Goal: Transaction & Acquisition: Book appointment/travel/reservation

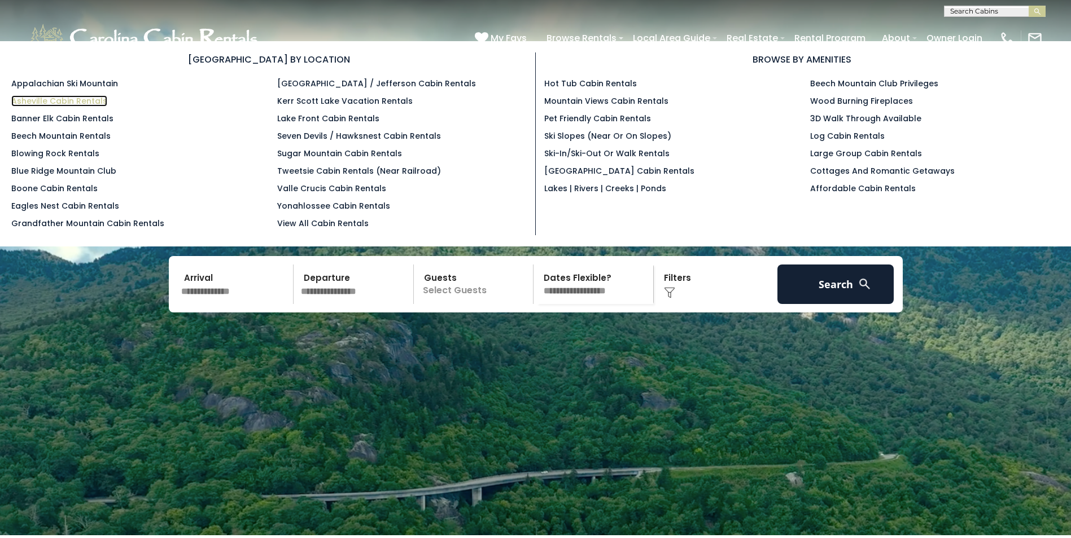
click at [58, 100] on link "Asheville Cabin Rentals" at bounding box center [59, 100] width 96 height 11
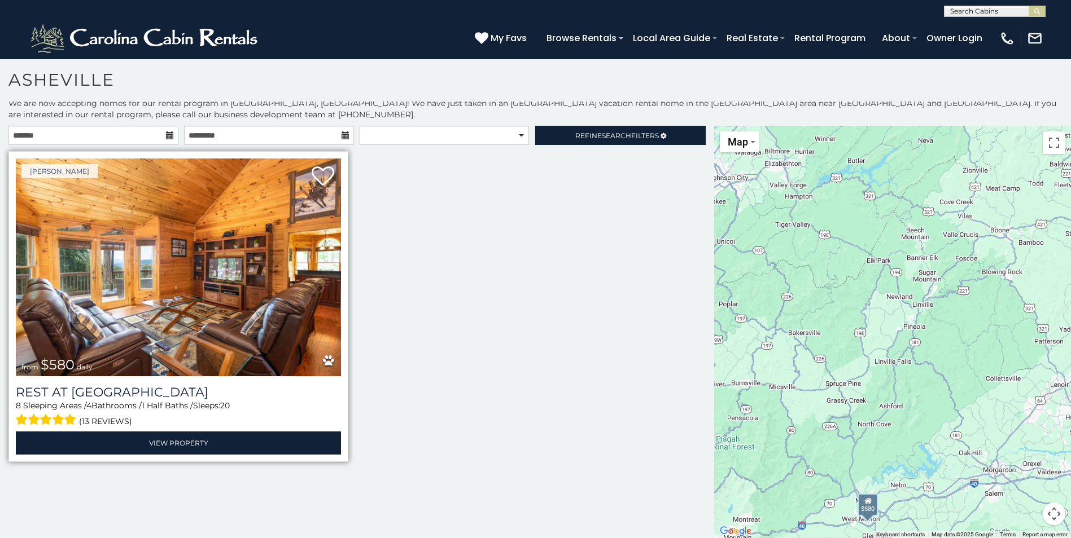
scroll to position [5, 0]
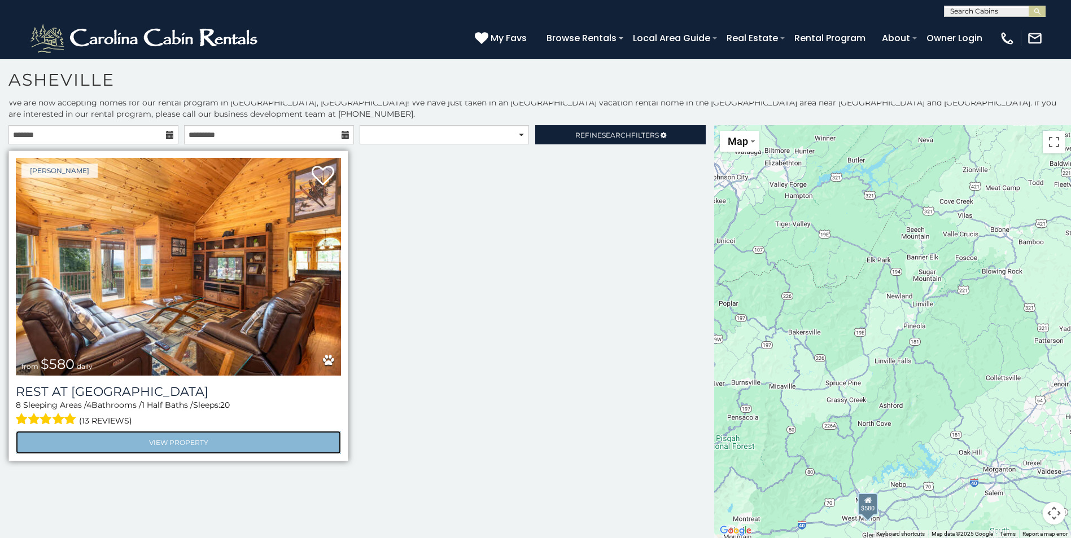
click at [201, 440] on link "View Property" at bounding box center [178, 442] width 325 height 23
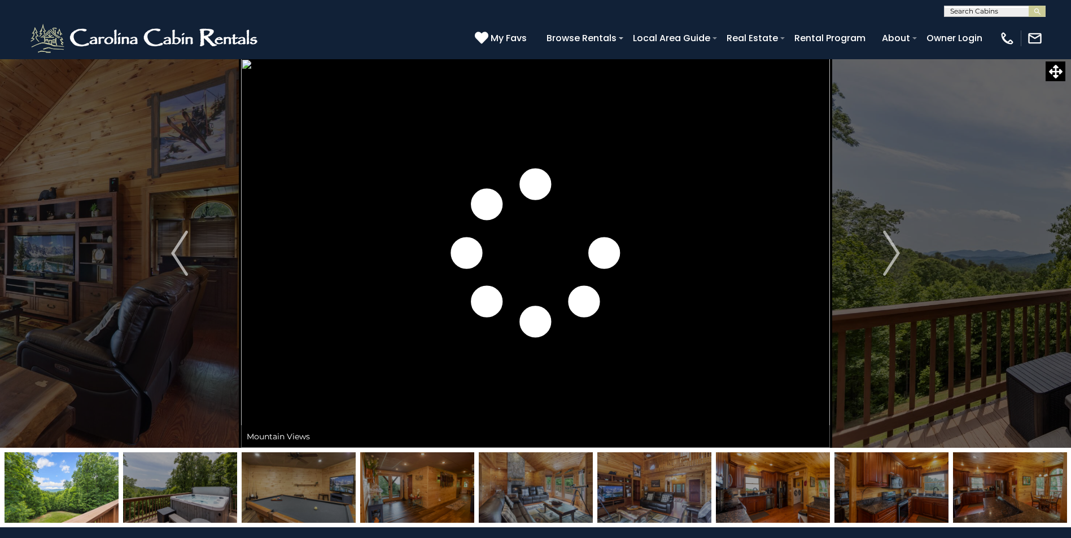
click at [199, 484] on img at bounding box center [180, 488] width 114 height 71
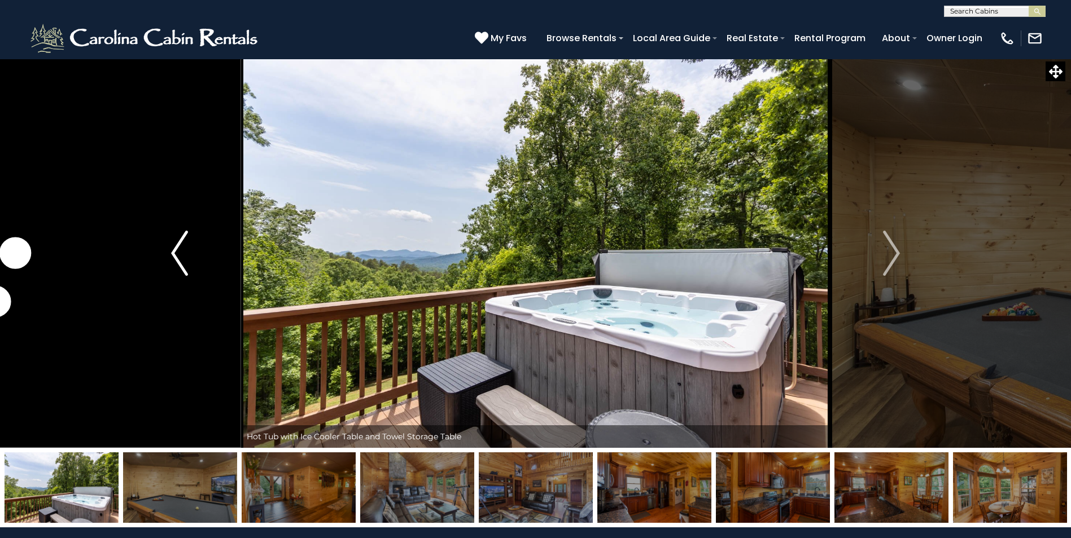
click at [175, 253] on img "Previous" at bounding box center [179, 253] width 17 height 45
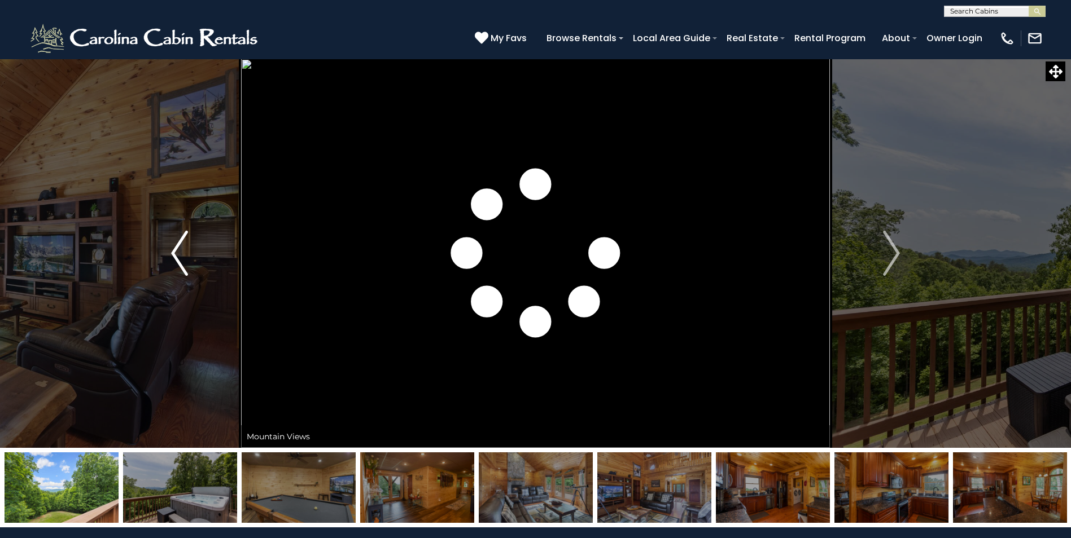
click at [175, 257] on img "Previous" at bounding box center [179, 253] width 17 height 45
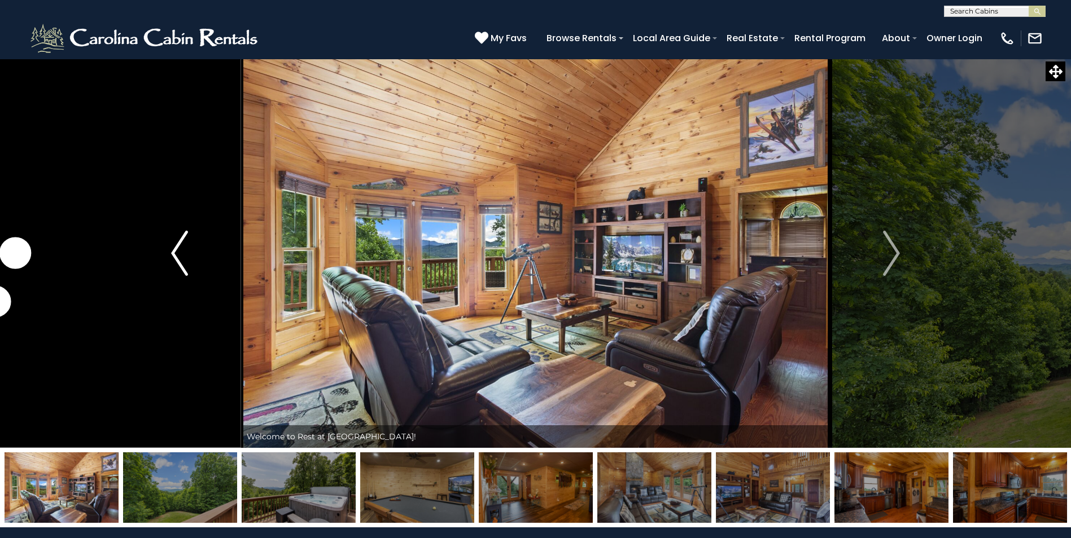
click at [175, 257] on img "Previous" at bounding box center [179, 253] width 17 height 45
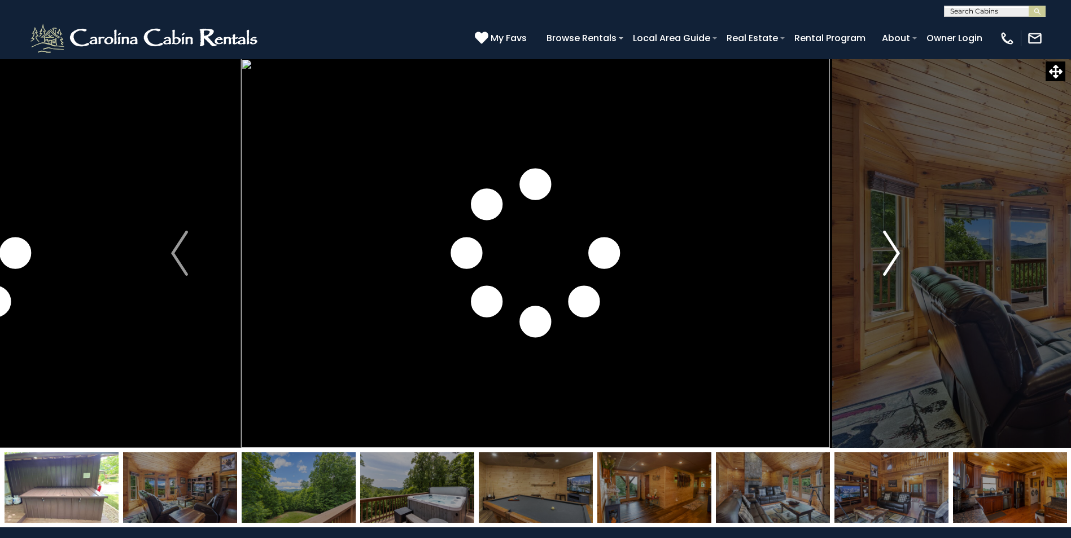
click at [896, 254] on img "Next" at bounding box center [891, 253] width 17 height 45
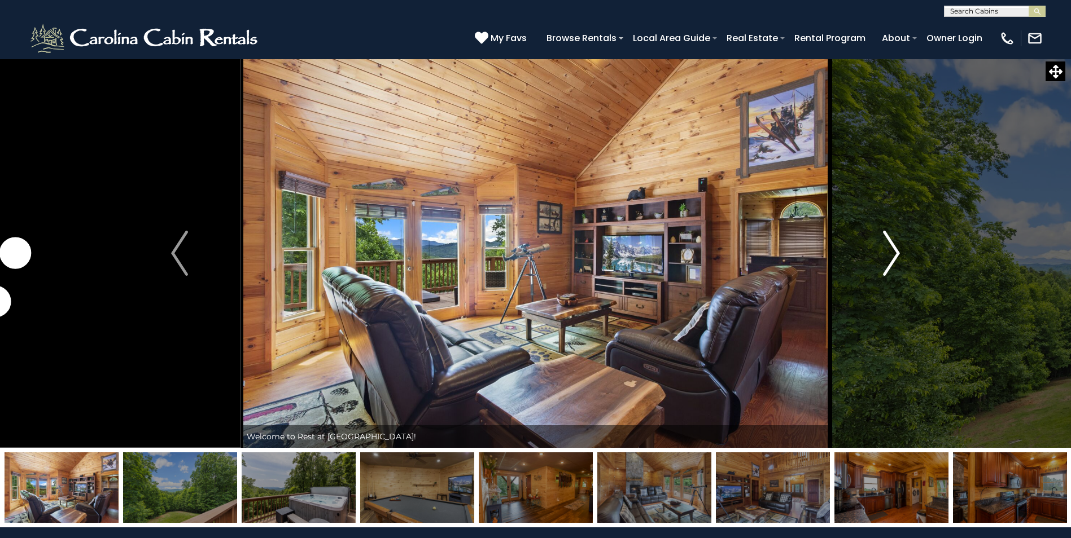
click at [893, 253] on img "Next" at bounding box center [891, 253] width 17 height 45
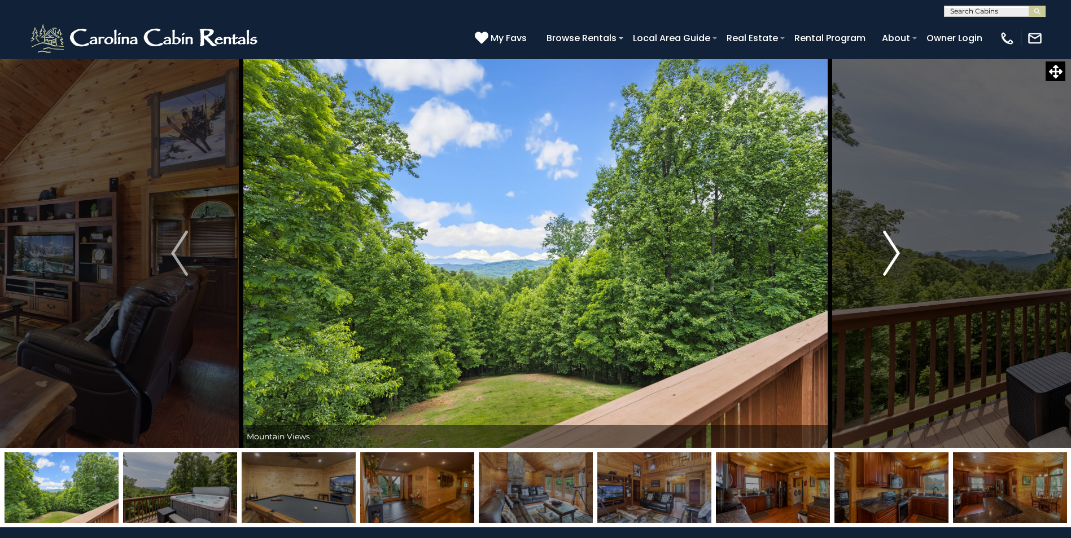
click at [896, 253] on img "Next" at bounding box center [891, 253] width 17 height 45
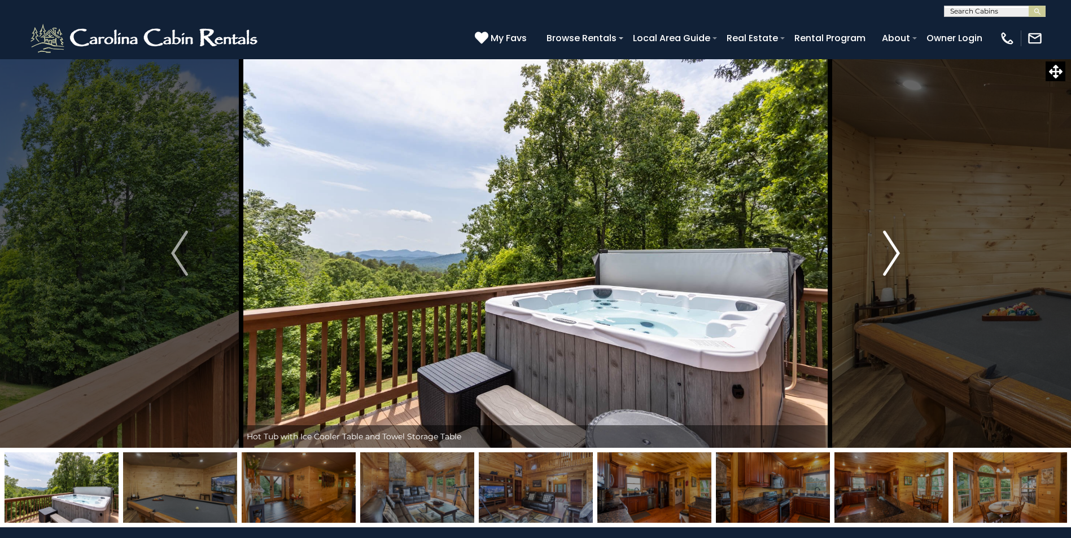
click at [894, 253] on img "Next" at bounding box center [891, 253] width 17 height 45
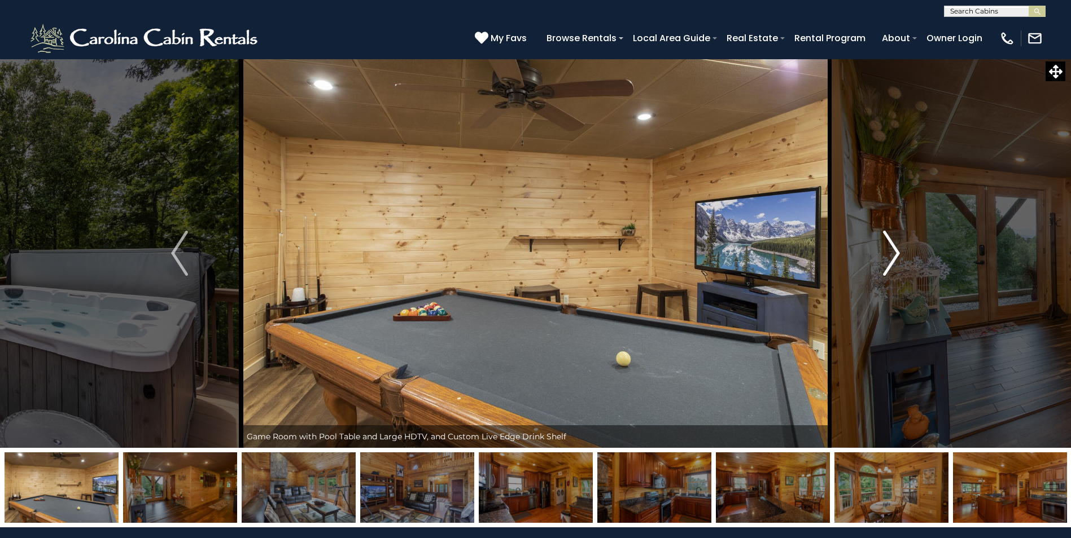
click at [894, 253] on img "Next" at bounding box center [891, 253] width 17 height 45
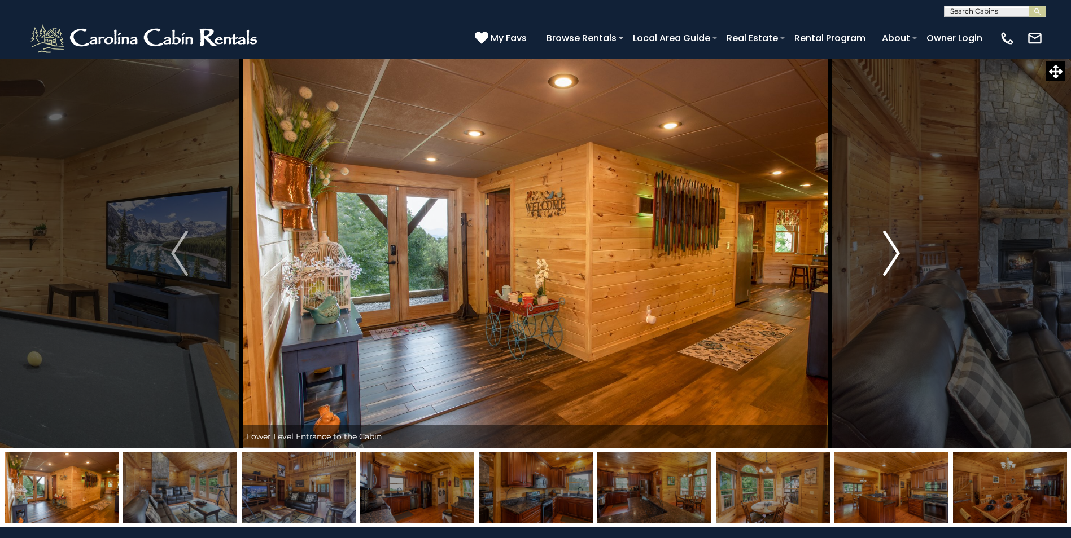
click at [894, 253] on img "Next" at bounding box center [891, 253] width 17 height 45
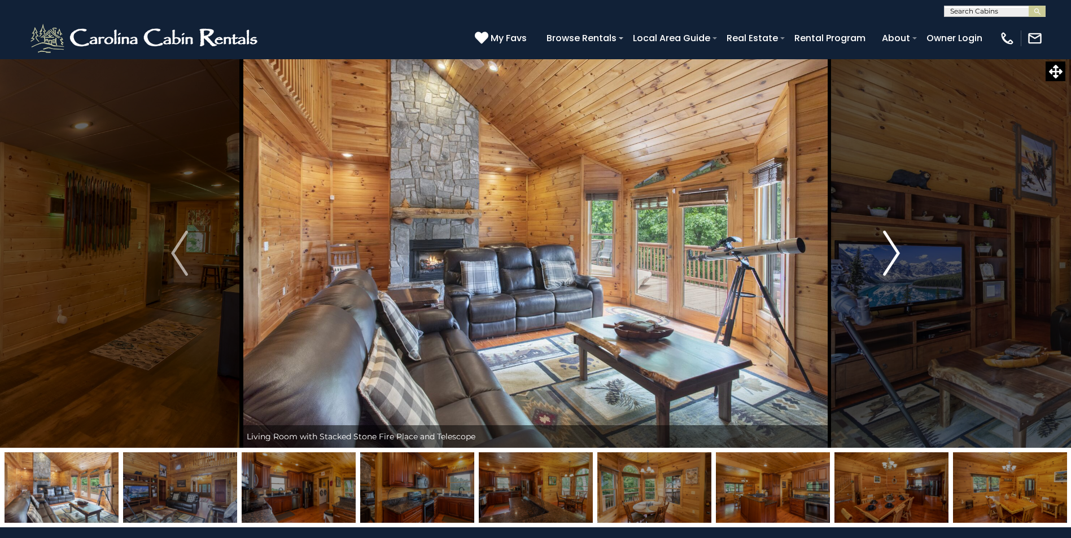
click at [894, 253] on img "Next" at bounding box center [891, 253] width 17 height 45
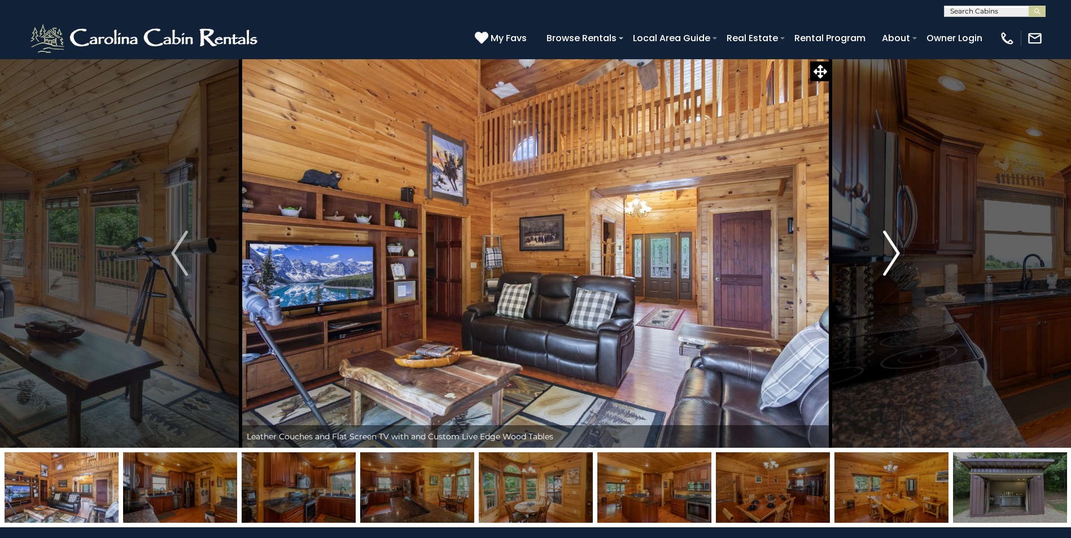
click at [894, 253] on img "Next" at bounding box center [891, 253] width 17 height 45
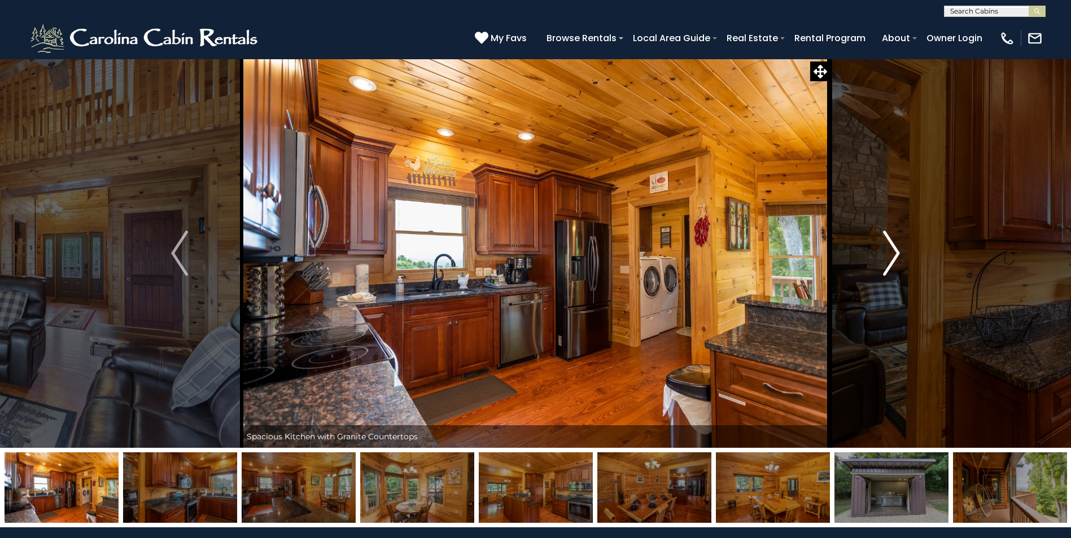
click at [894, 253] on img "Next" at bounding box center [891, 253] width 17 height 45
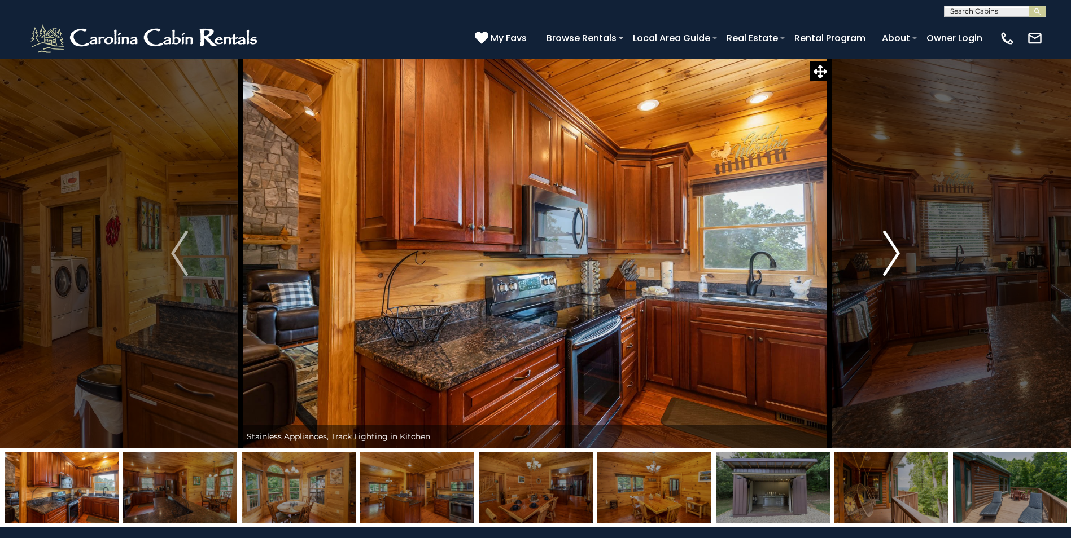
click at [894, 253] on img "Next" at bounding box center [891, 253] width 17 height 45
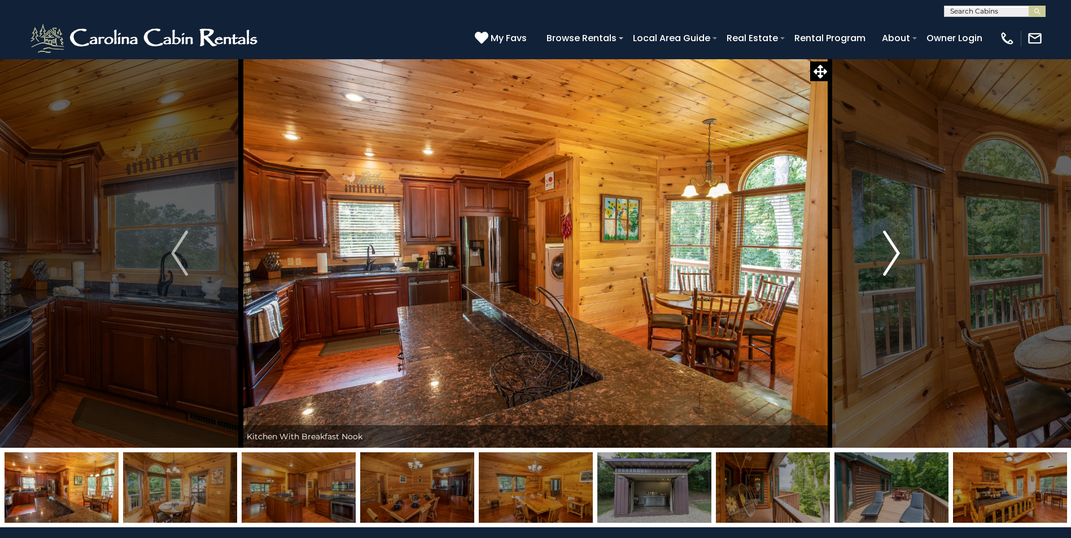
click at [894, 253] on img "Next" at bounding box center [891, 253] width 17 height 45
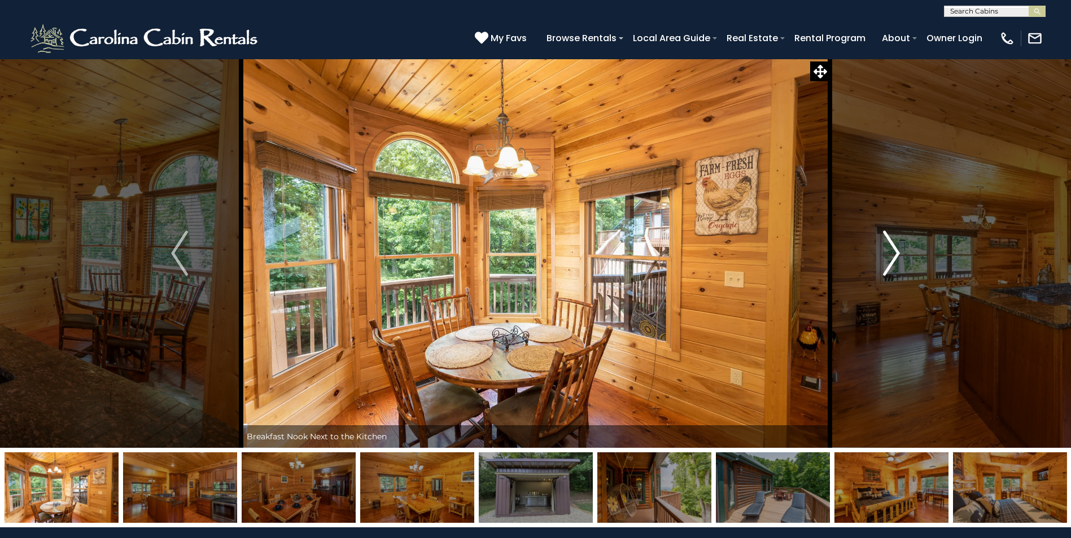
click at [894, 253] on img "Next" at bounding box center [891, 253] width 17 height 45
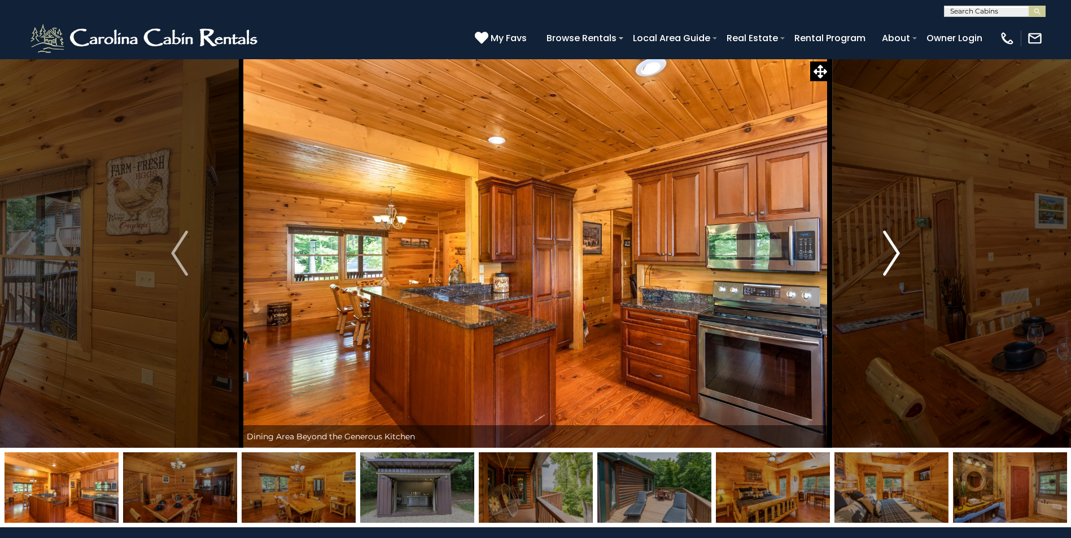
click at [894, 253] on img "Next" at bounding box center [891, 253] width 17 height 45
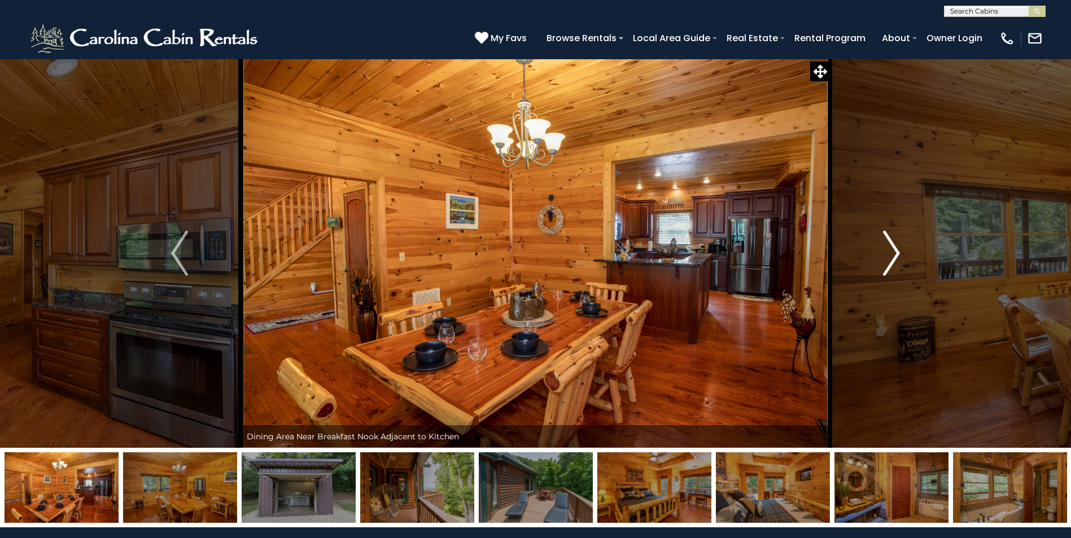
click at [894, 253] on img "Next" at bounding box center [891, 253] width 17 height 45
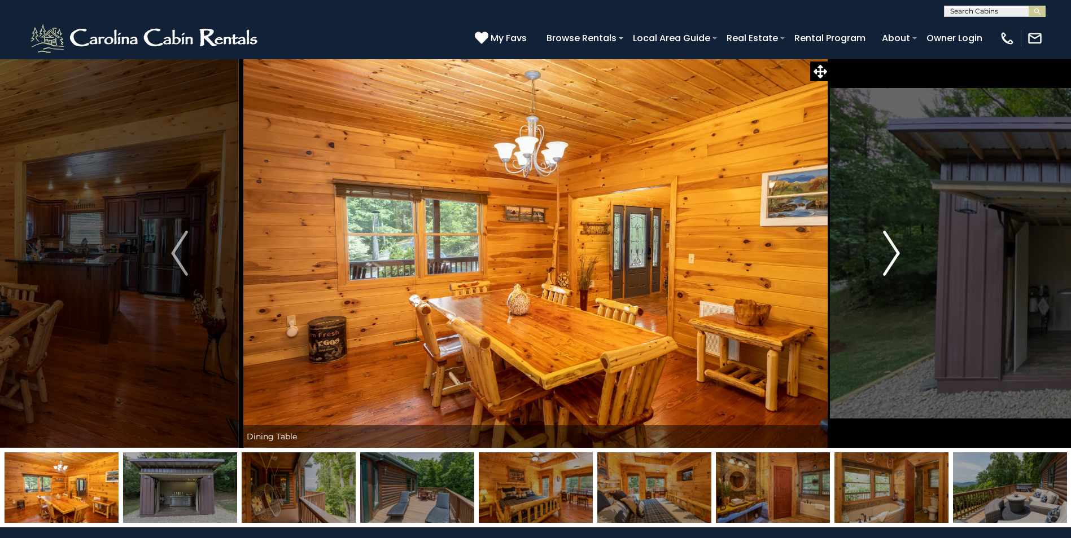
click at [894, 253] on img "Next" at bounding box center [891, 253] width 17 height 45
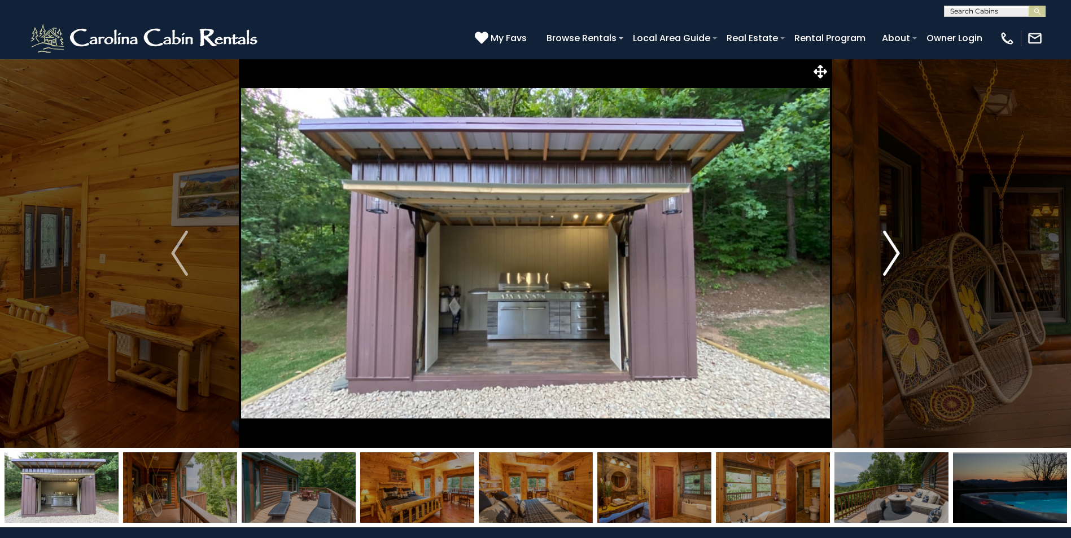
click at [894, 253] on img "Next" at bounding box center [891, 253] width 17 height 45
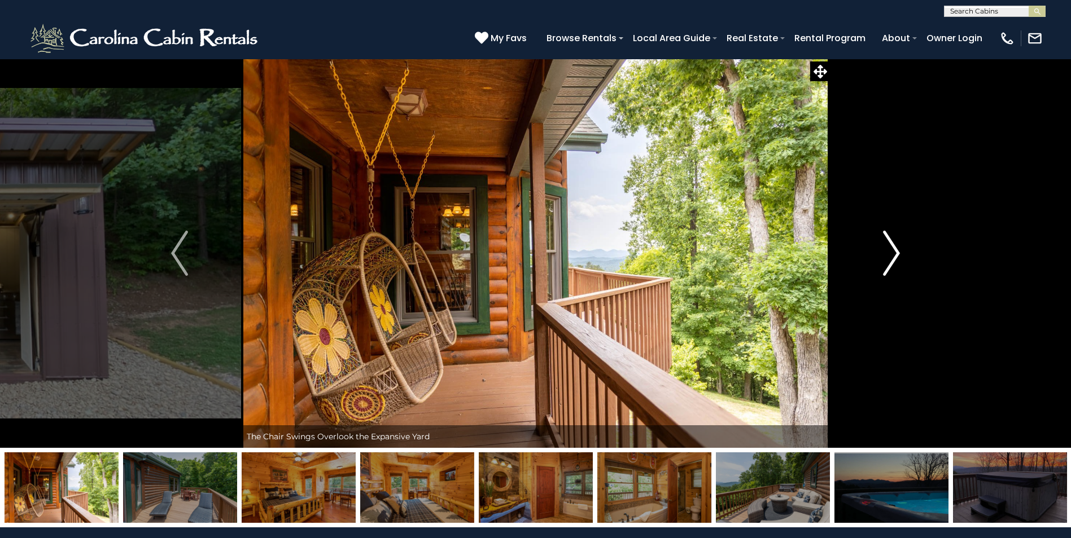
click at [894, 253] on img "Next" at bounding box center [891, 253] width 17 height 45
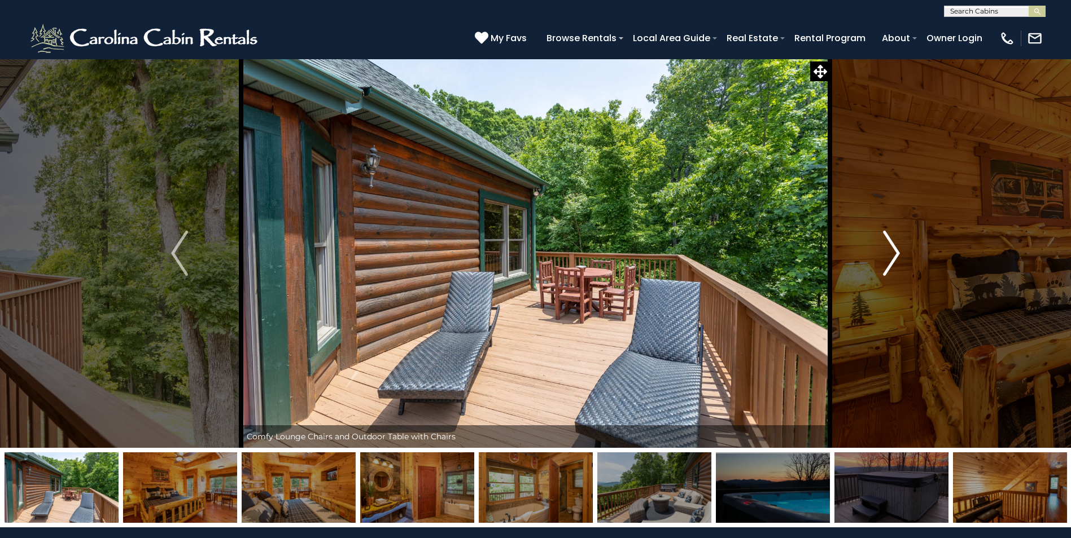
click at [894, 253] on img "Next" at bounding box center [891, 253] width 17 height 45
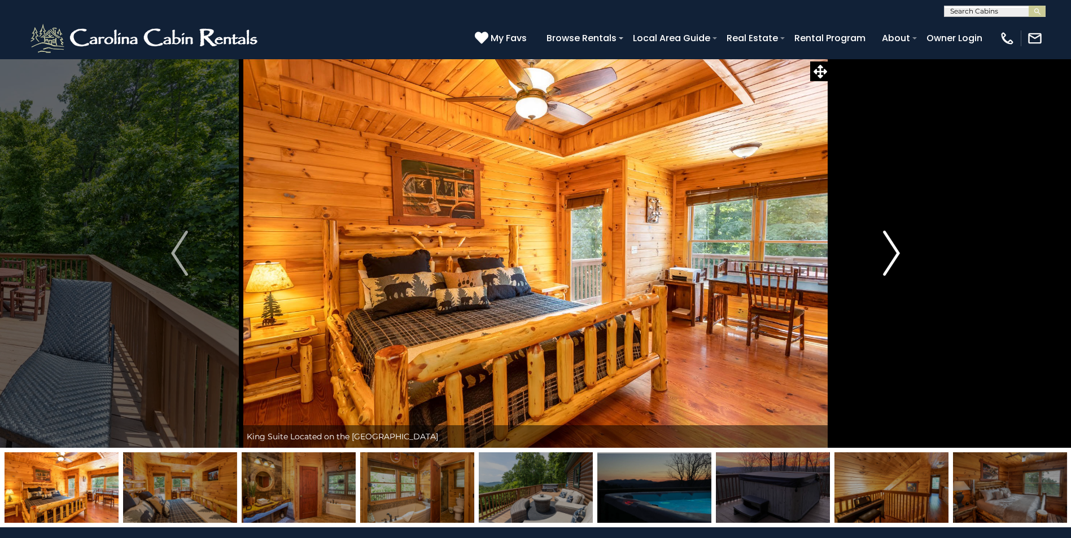
click at [894, 253] on img "Next" at bounding box center [891, 253] width 17 height 45
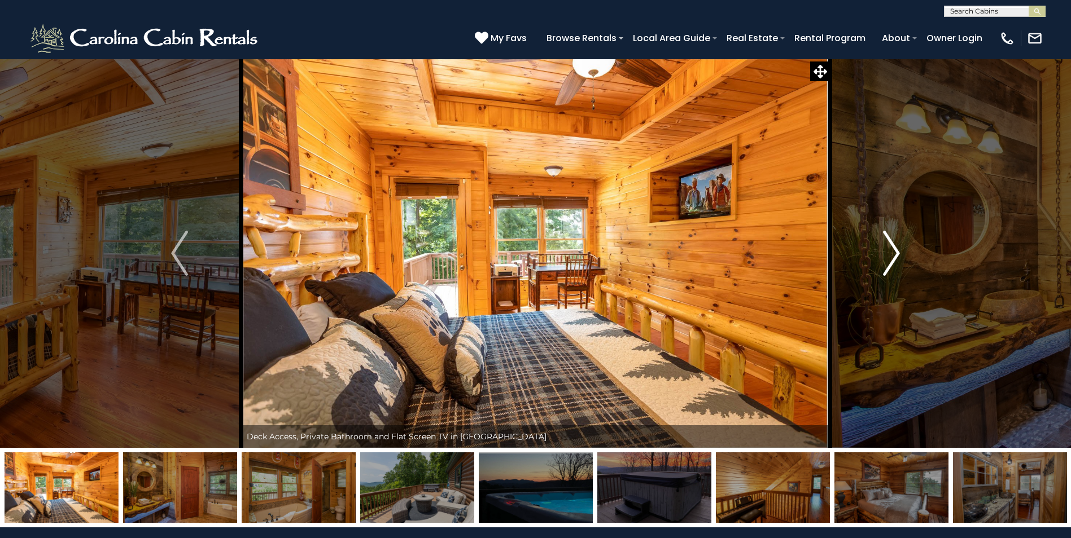
click at [894, 253] on img "Next" at bounding box center [891, 253] width 17 height 45
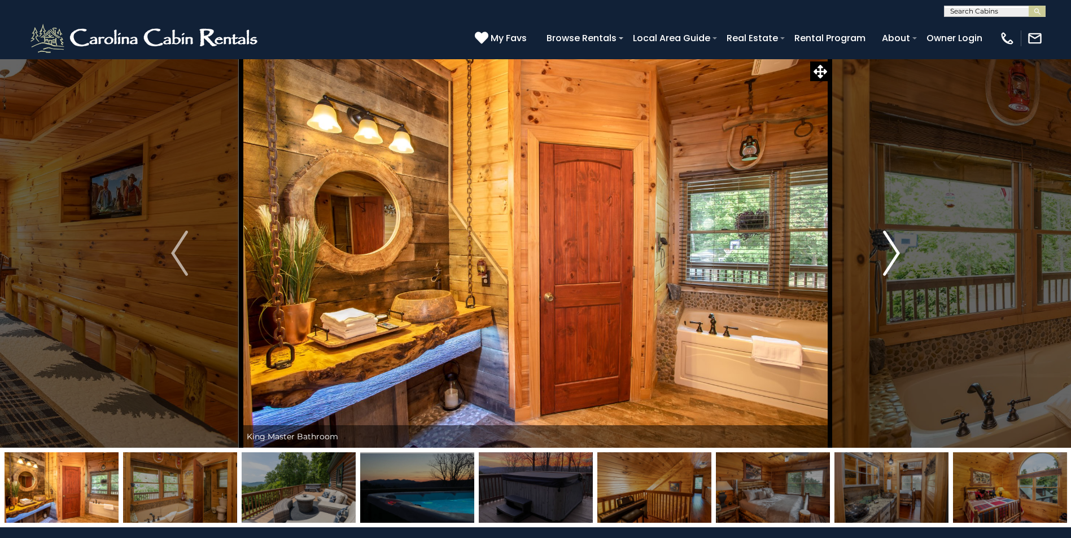
click at [894, 253] on img "Next" at bounding box center [891, 253] width 17 height 45
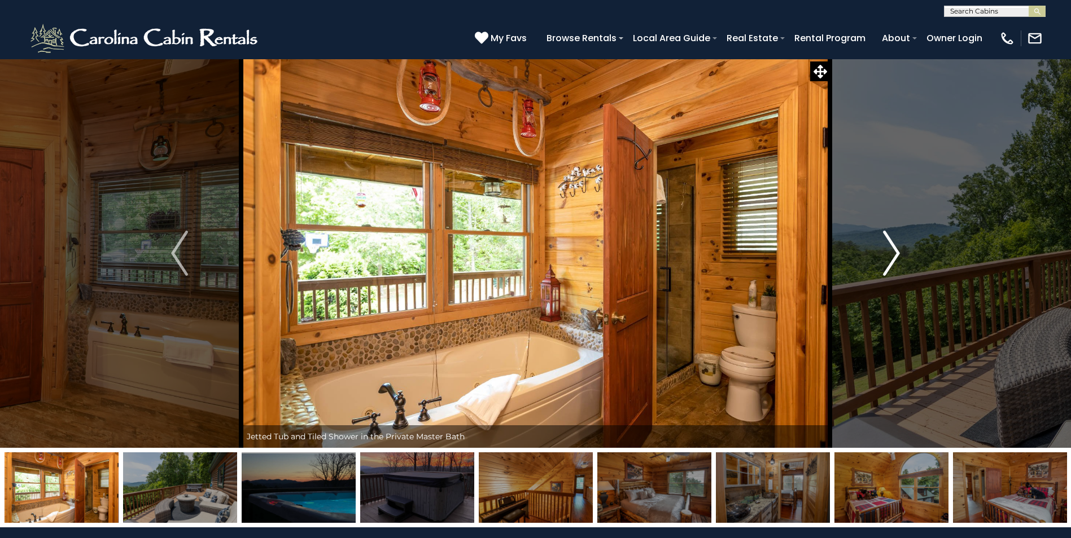
click at [894, 253] on img "Next" at bounding box center [891, 253] width 17 height 45
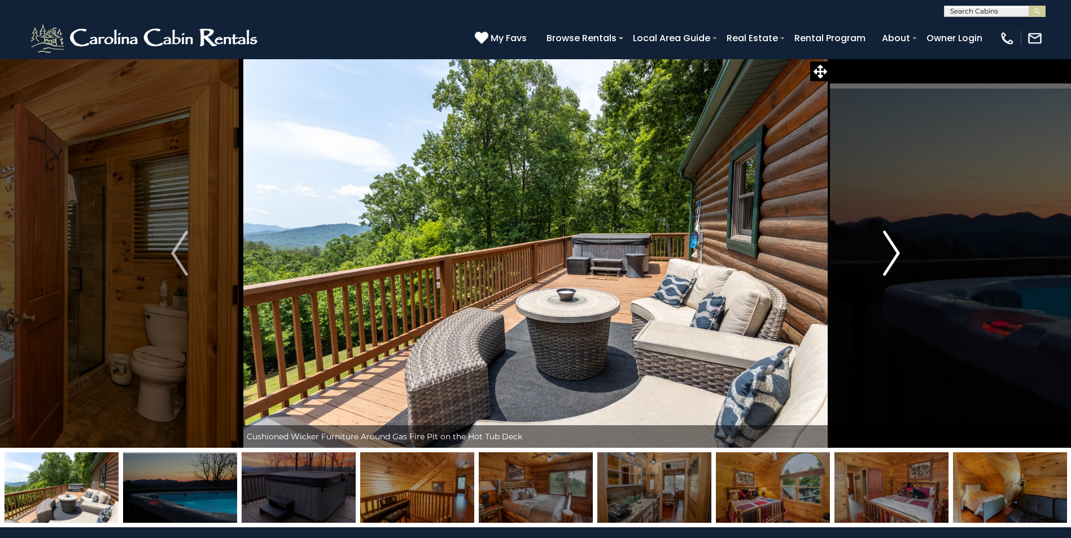
click at [894, 253] on img "Next" at bounding box center [891, 253] width 17 height 45
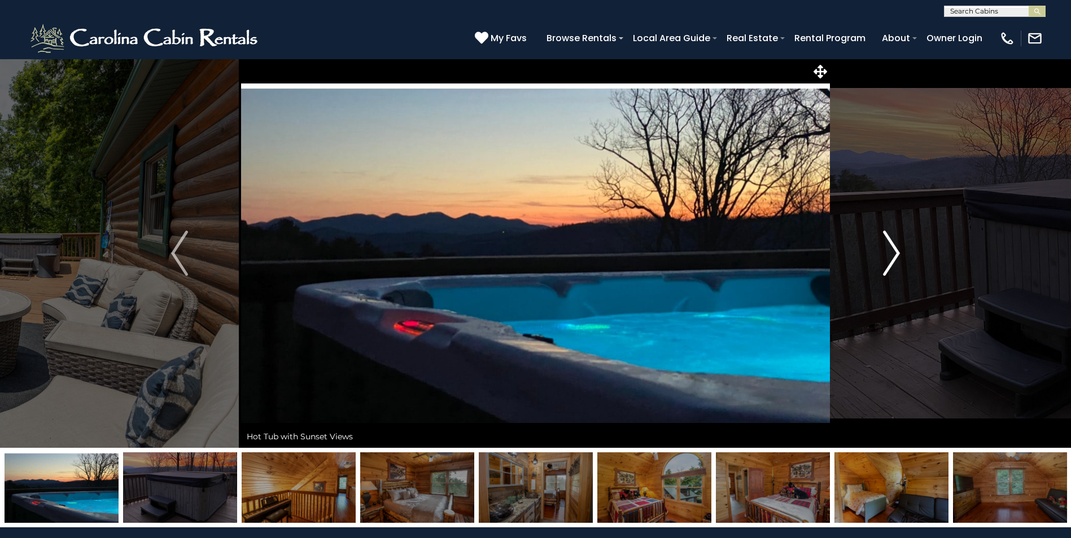
click at [894, 253] on img "Next" at bounding box center [891, 253] width 17 height 45
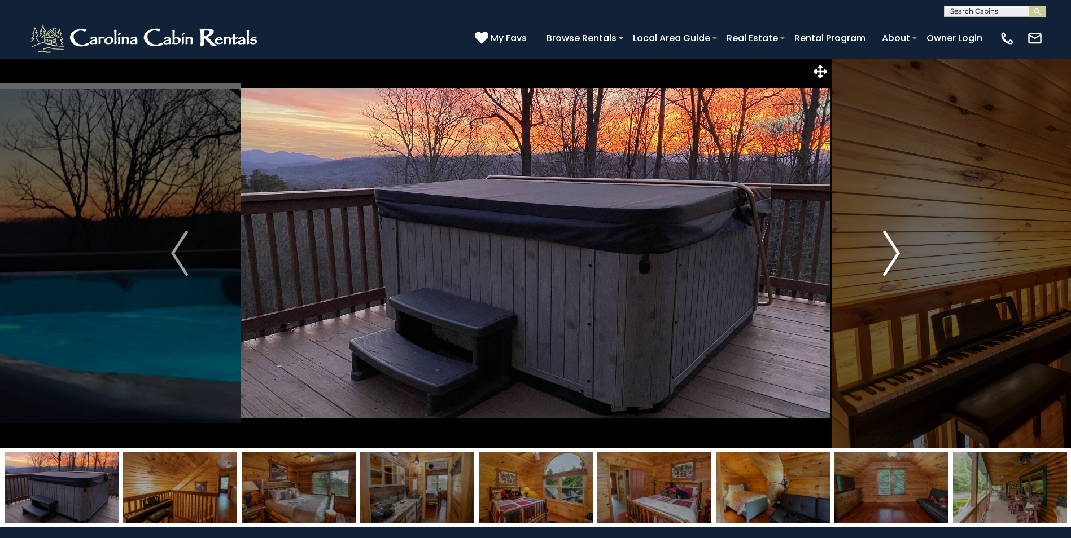
click at [894, 253] on img "Next" at bounding box center [891, 253] width 17 height 45
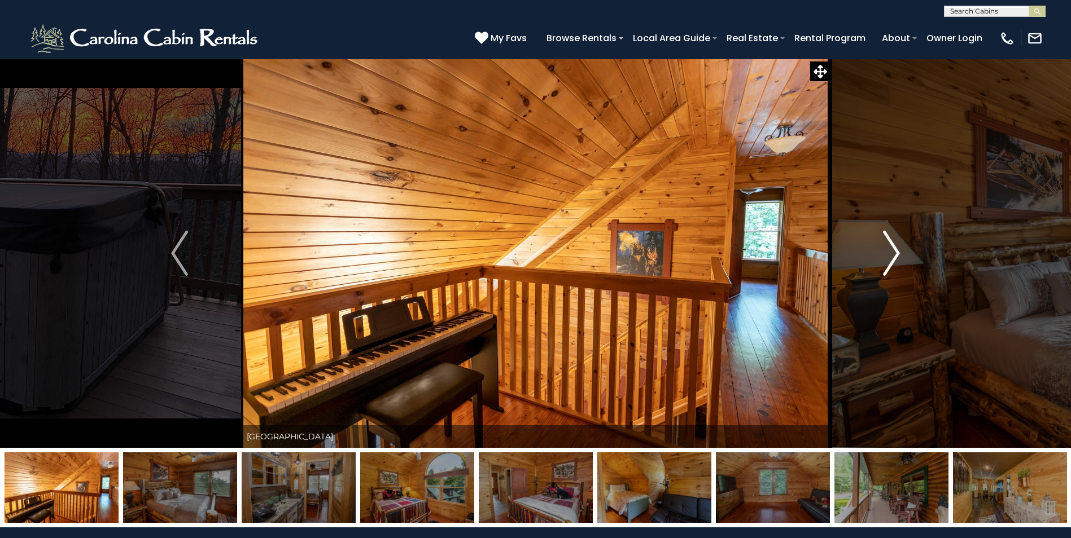
click at [894, 253] on img "Next" at bounding box center [891, 253] width 17 height 45
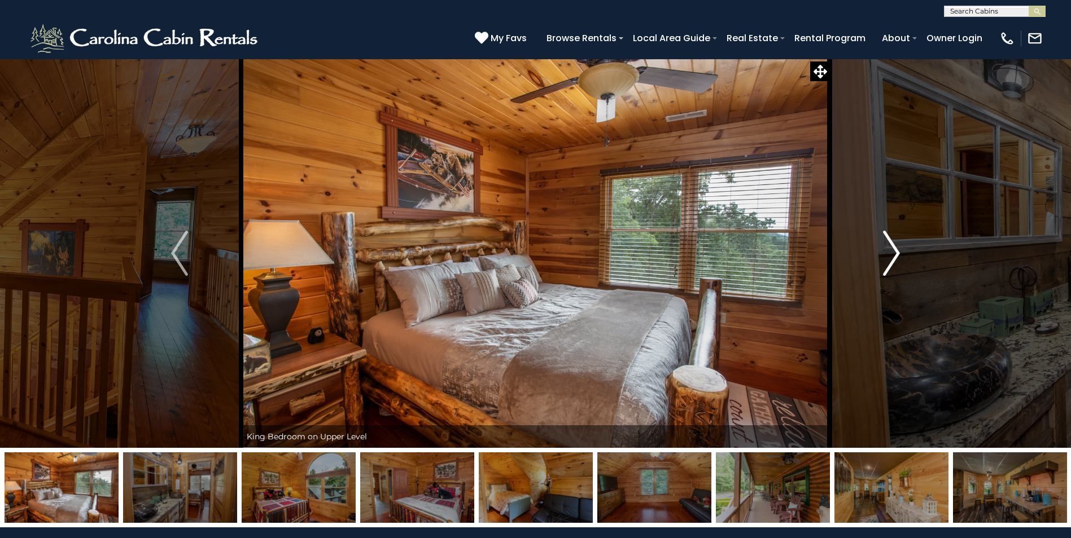
click at [894, 253] on img "Next" at bounding box center [891, 253] width 17 height 45
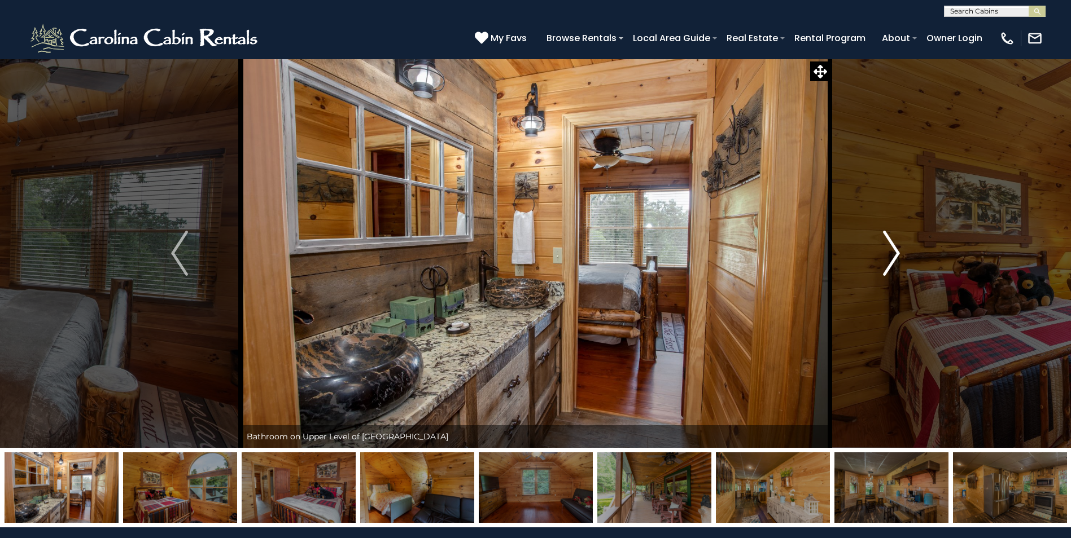
click at [894, 253] on img "Next" at bounding box center [891, 253] width 17 height 45
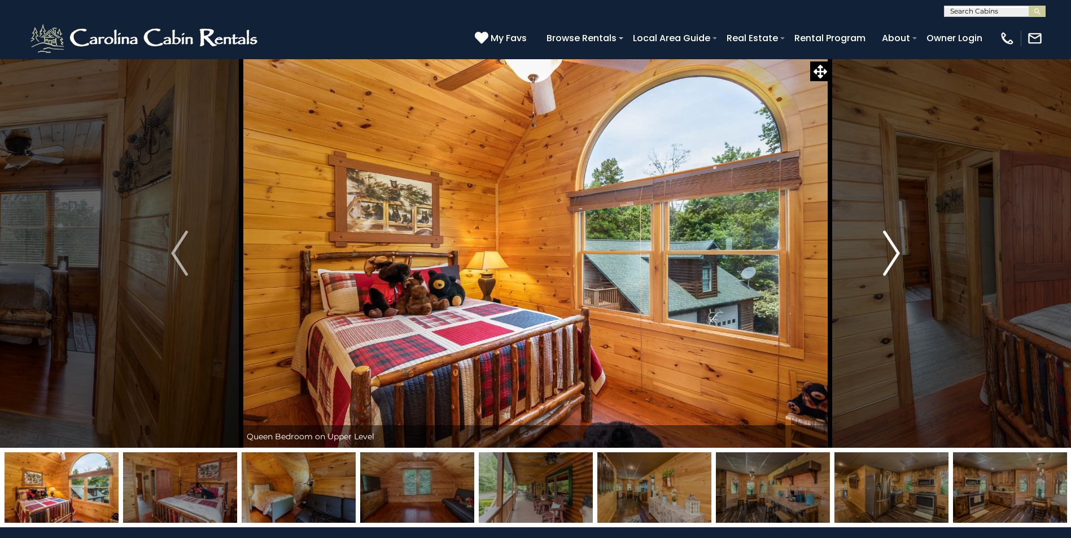
click at [894, 253] on img "Next" at bounding box center [891, 253] width 17 height 45
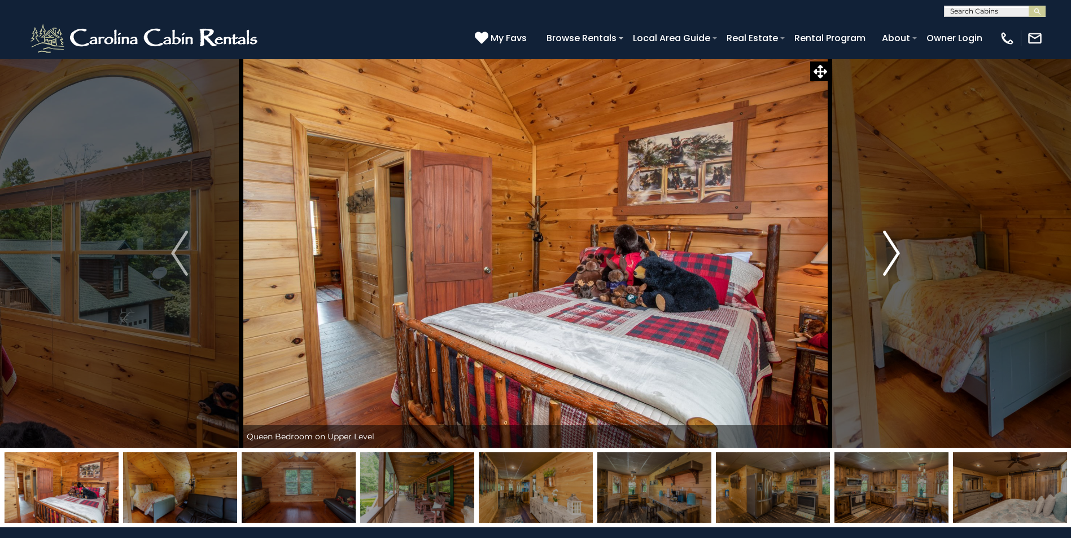
click at [894, 253] on img "Next" at bounding box center [891, 253] width 17 height 45
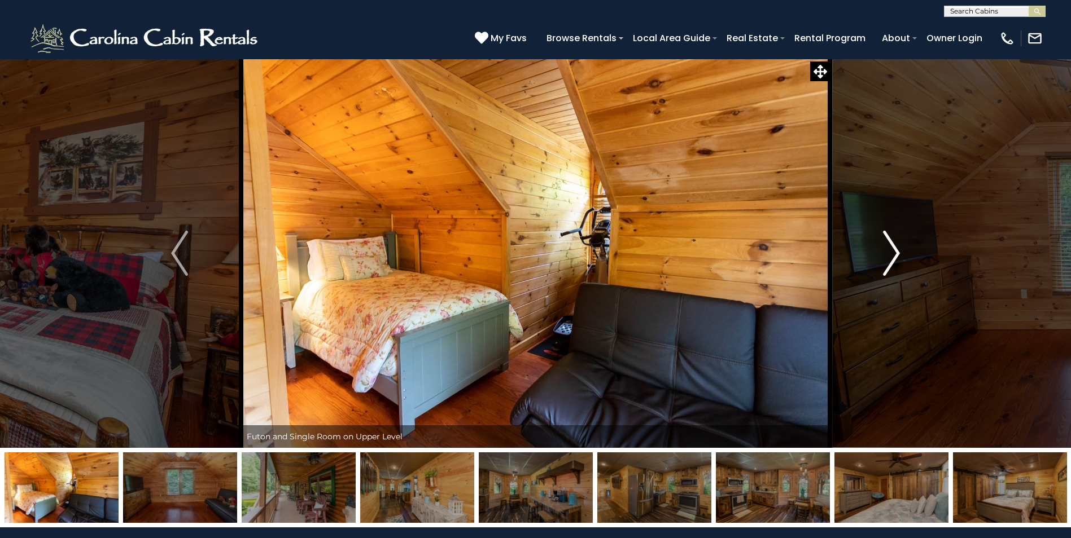
click at [894, 253] on img "Next" at bounding box center [891, 253] width 17 height 45
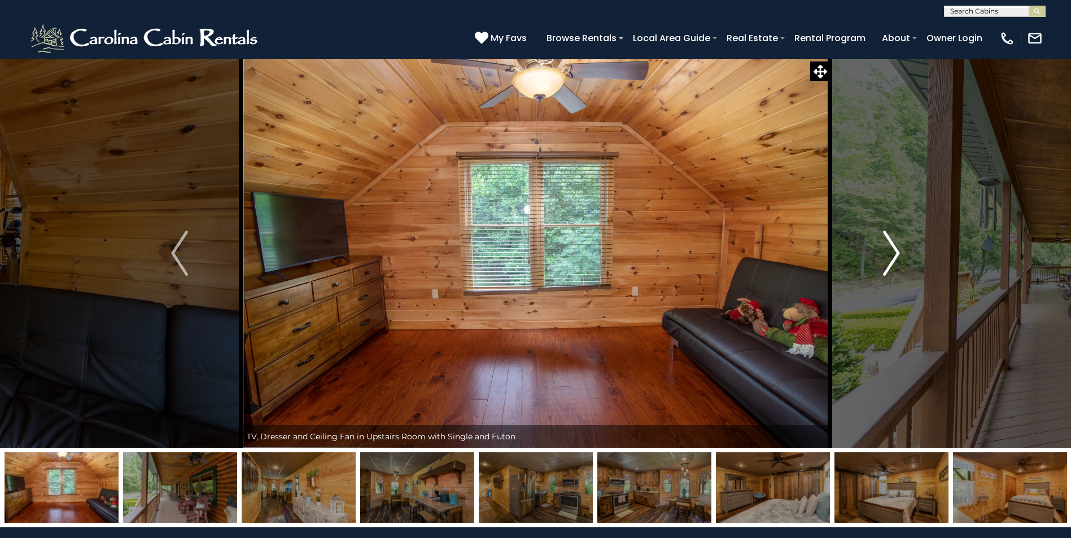
click at [894, 253] on img "Next" at bounding box center [891, 253] width 17 height 45
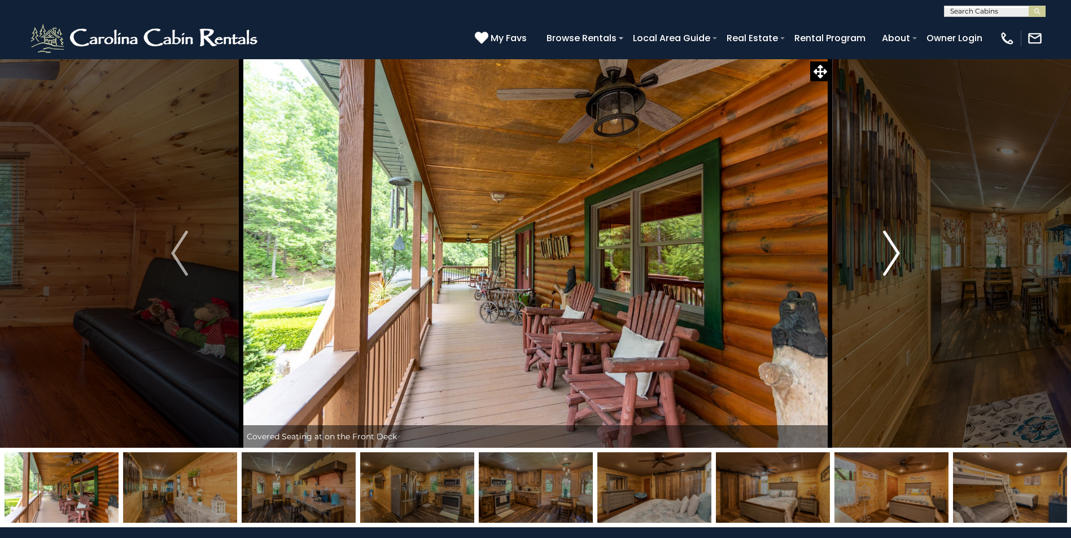
click at [894, 253] on img "Next" at bounding box center [891, 253] width 17 height 45
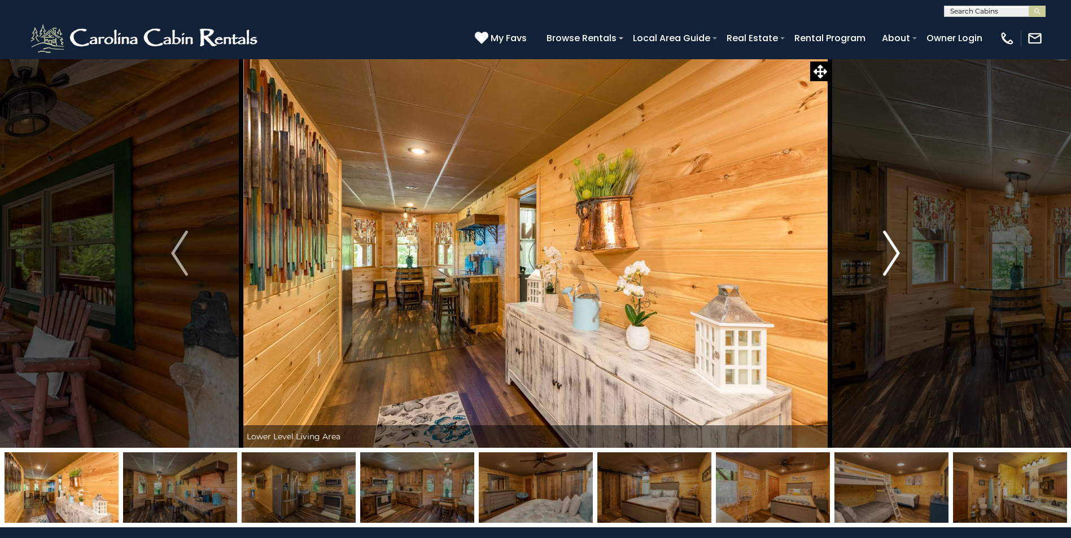
click at [894, 253] on img "Next" at bounding box center [891, 253] width 17 height 45
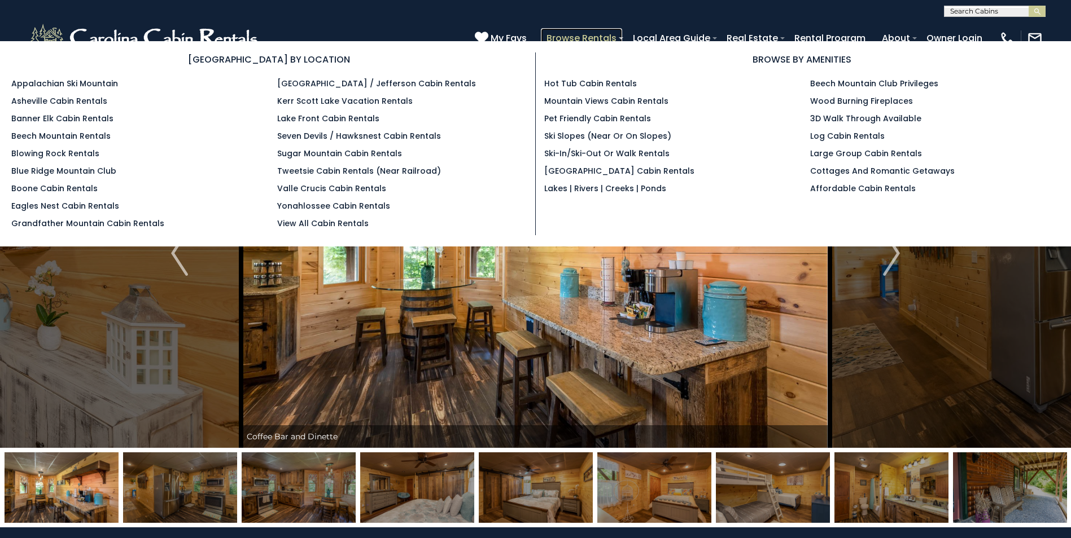
click at [588, 37] on link "Browse Rentals" at bounding box center [581, 38] width 81 height 20
click at [72, 100] on link "Asheville Cabin Rentals" at bounding box center [59, 100] width 96 height 11
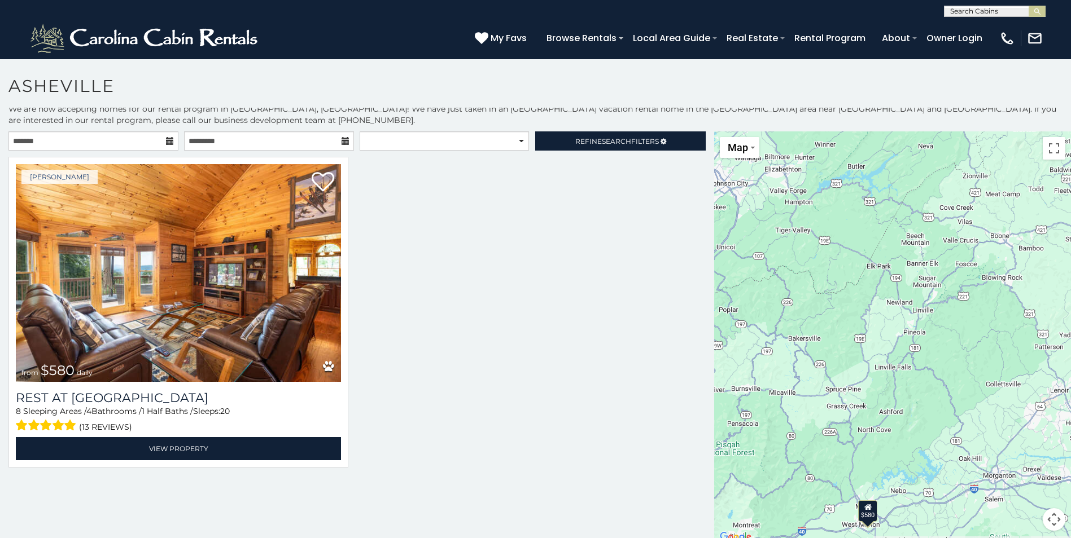
scroll to position [6, 0]
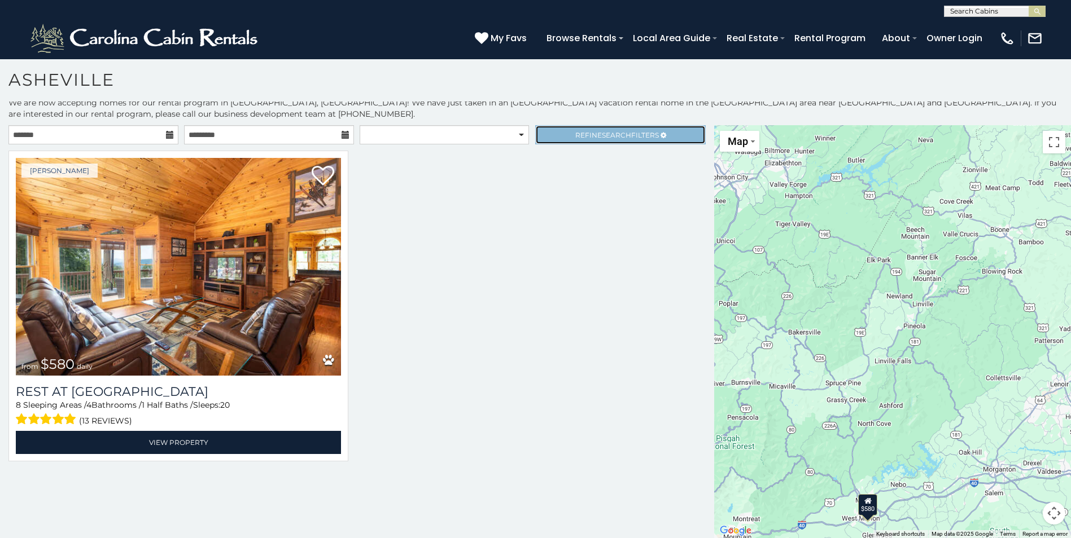
click at [623, 134] on span "Search" at bounding box center [616, 135] width 29 height 8
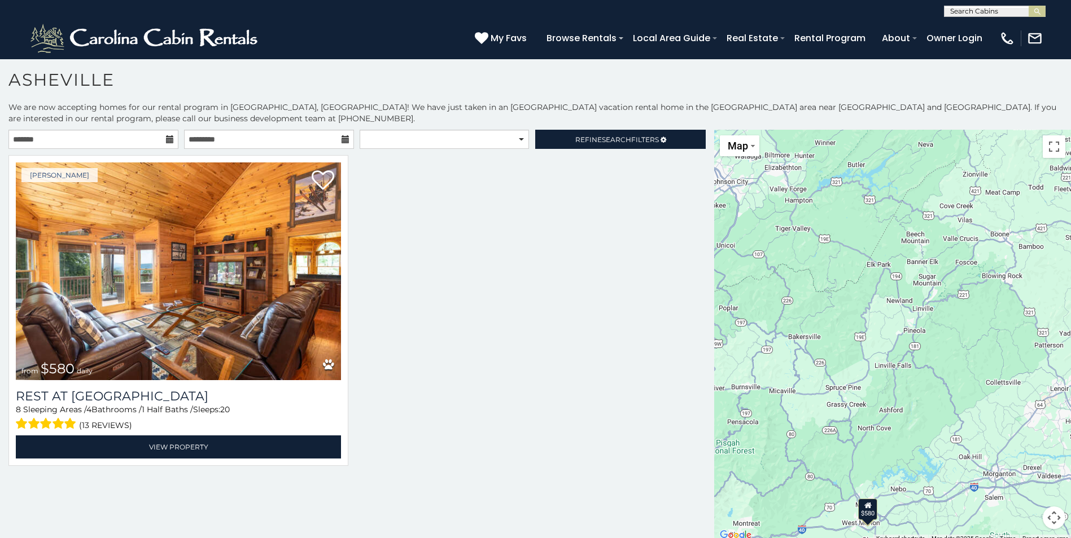
scroll to position [5, 0]
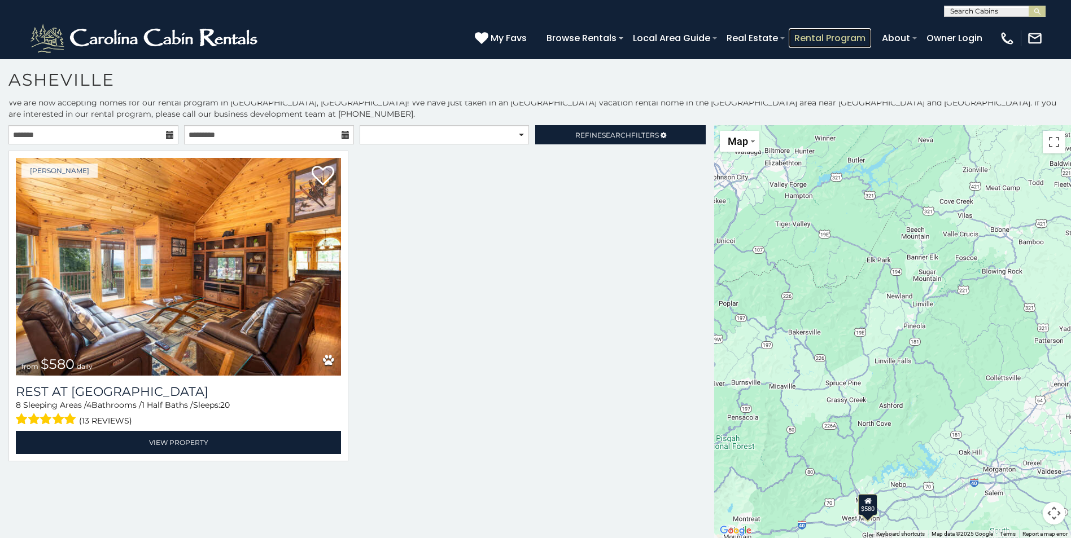
click at [824, 38] on link "Rental Program" at bounding box center [829, 38] width 82 height 20
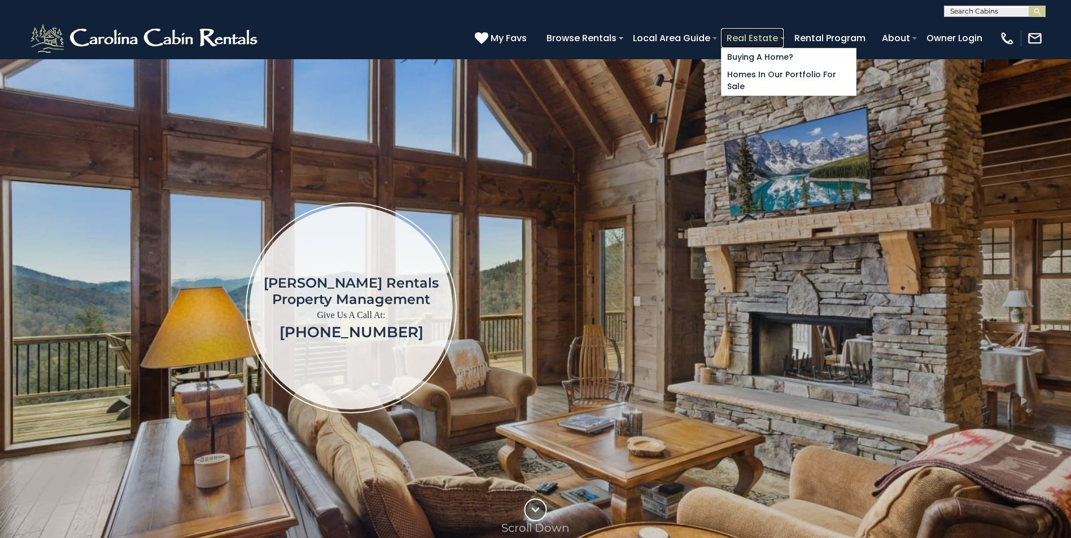
click at [745, 35] on link "Real Estate" at bounding box center [752, 38] width 63 height 20
